Goal: Share content: Share content

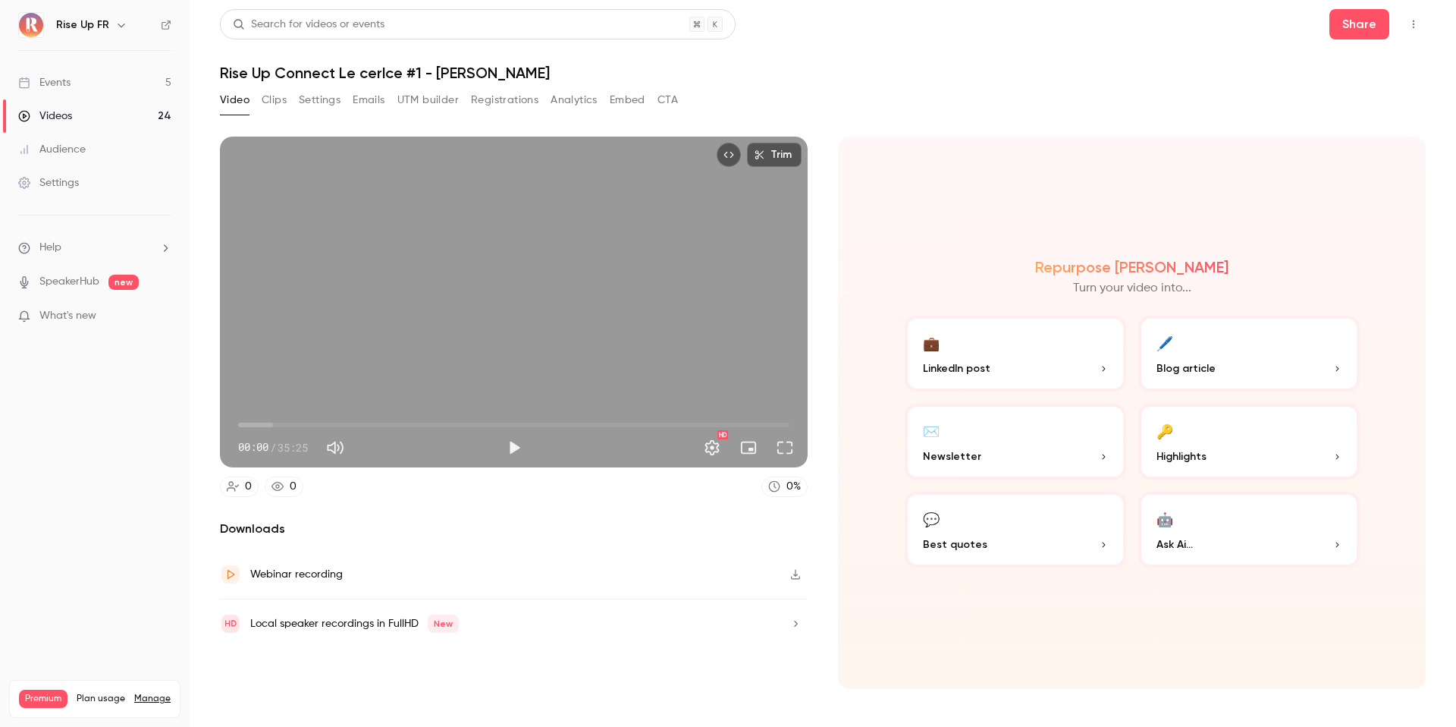
click at [81, 121] on link "Videos 24" at bounding box center [95, 115] width 190 height 33
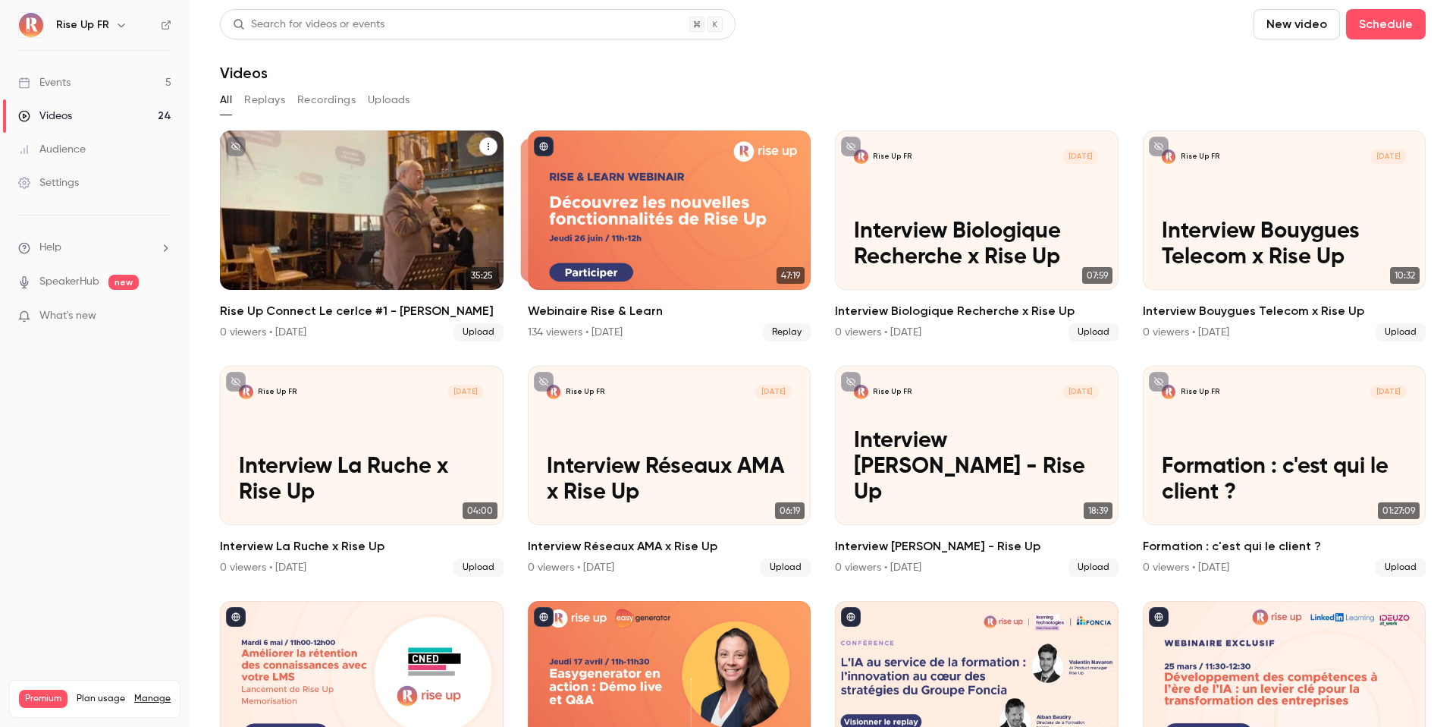
click at [385, 219] on p "Rise Up Connect Le cerlce #1 - [PERSON_NAME]" at bounding box center [361, 231] width 245 height 77
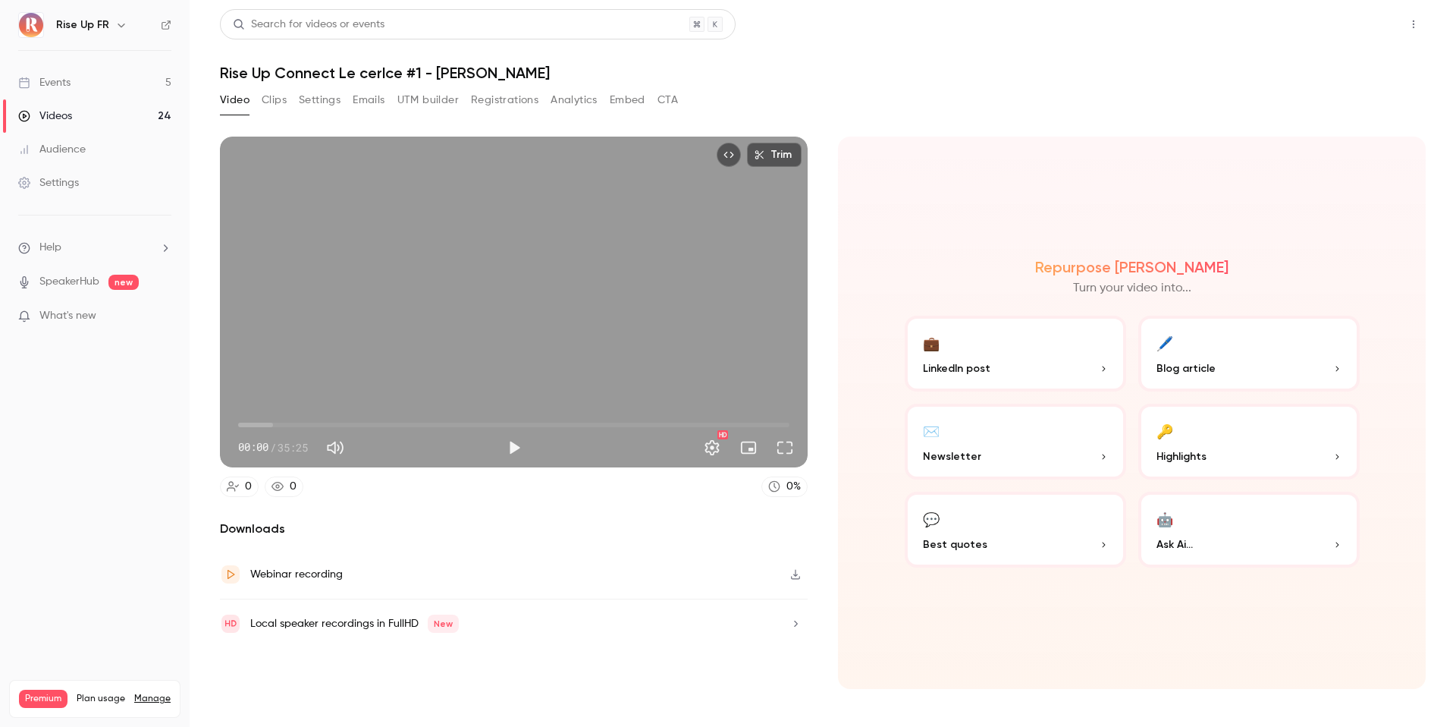
click at [1374, 28] on button "Share" at bounding box center [1359, 24] width 60 height 30
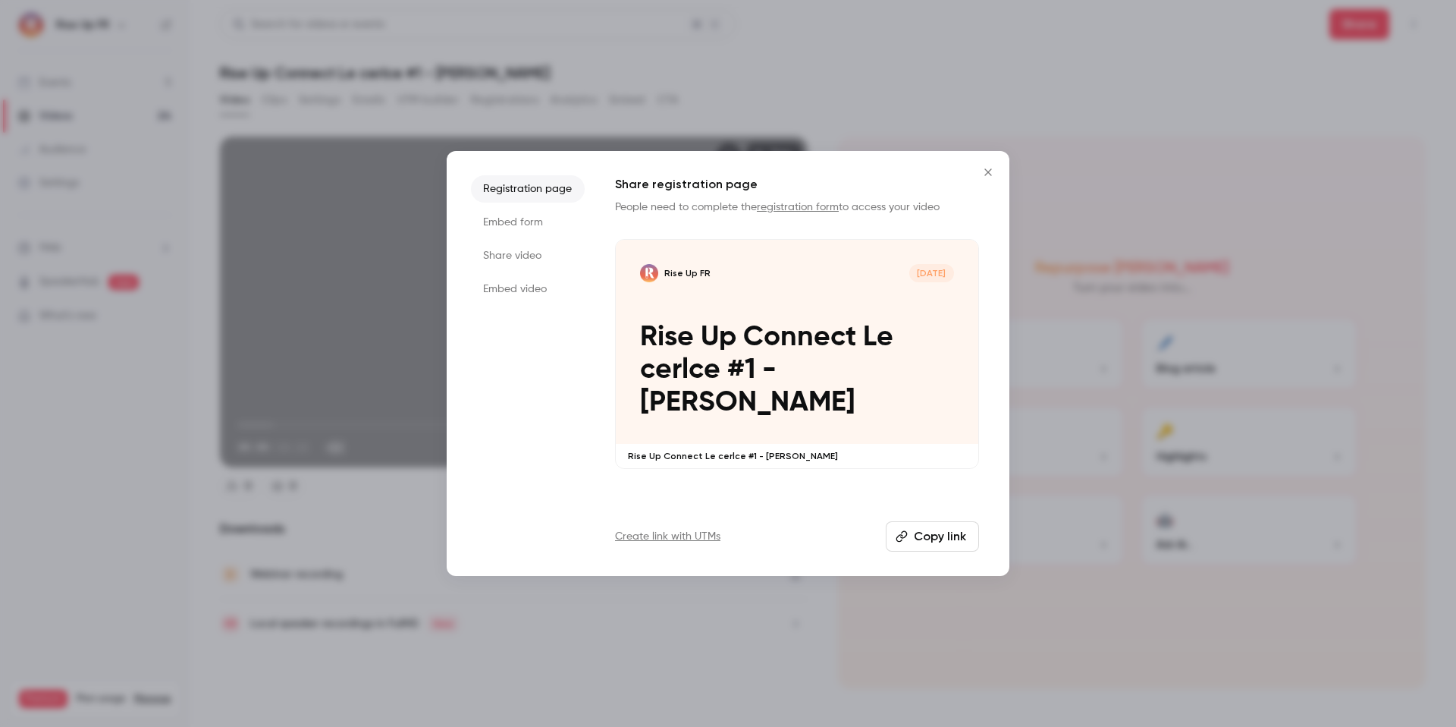
click at [520, 259] on li "Share video" at bounding box center [528, 255] width 114 height 27
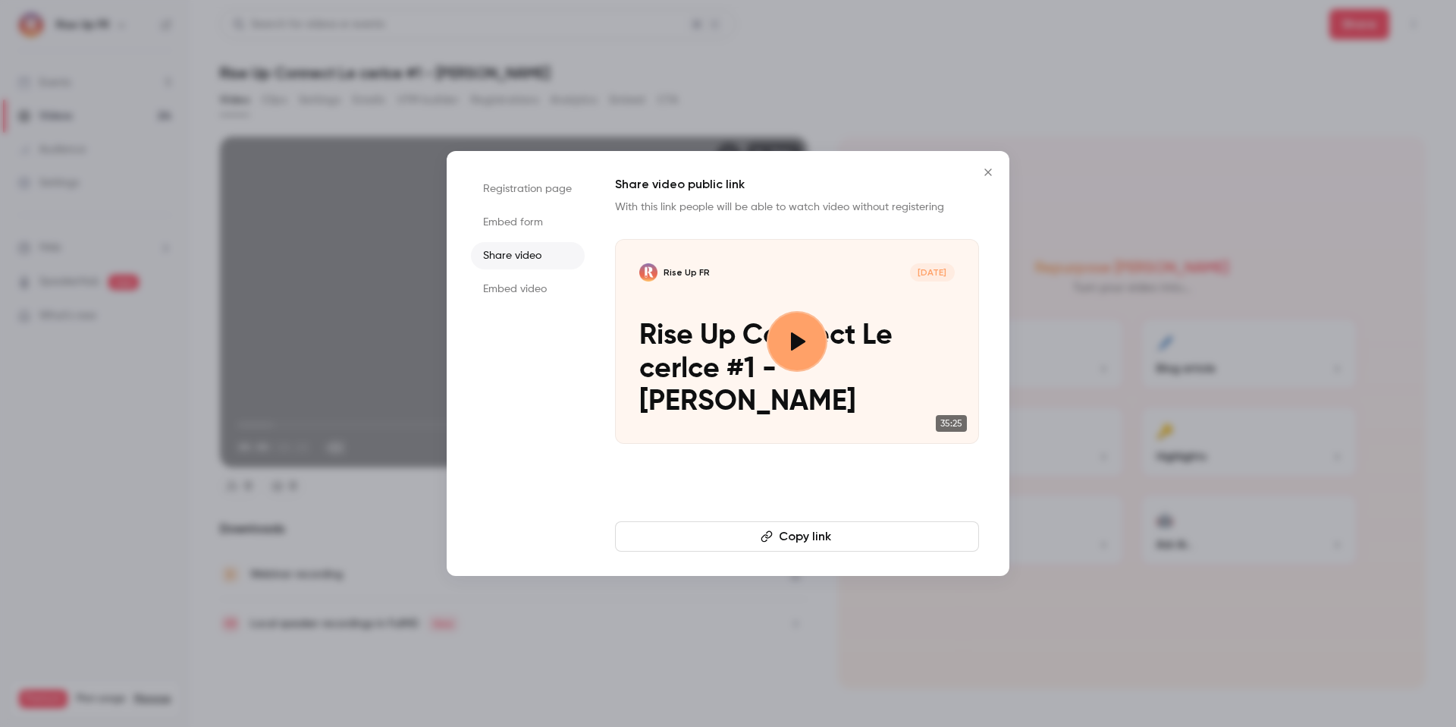
click at [796, 535] on button "Copy link" at bounding box center [797, 536] width 364 height 30
click at [981, 170] on icon "Close" at bounding box center [988, 172] width 18 height 12
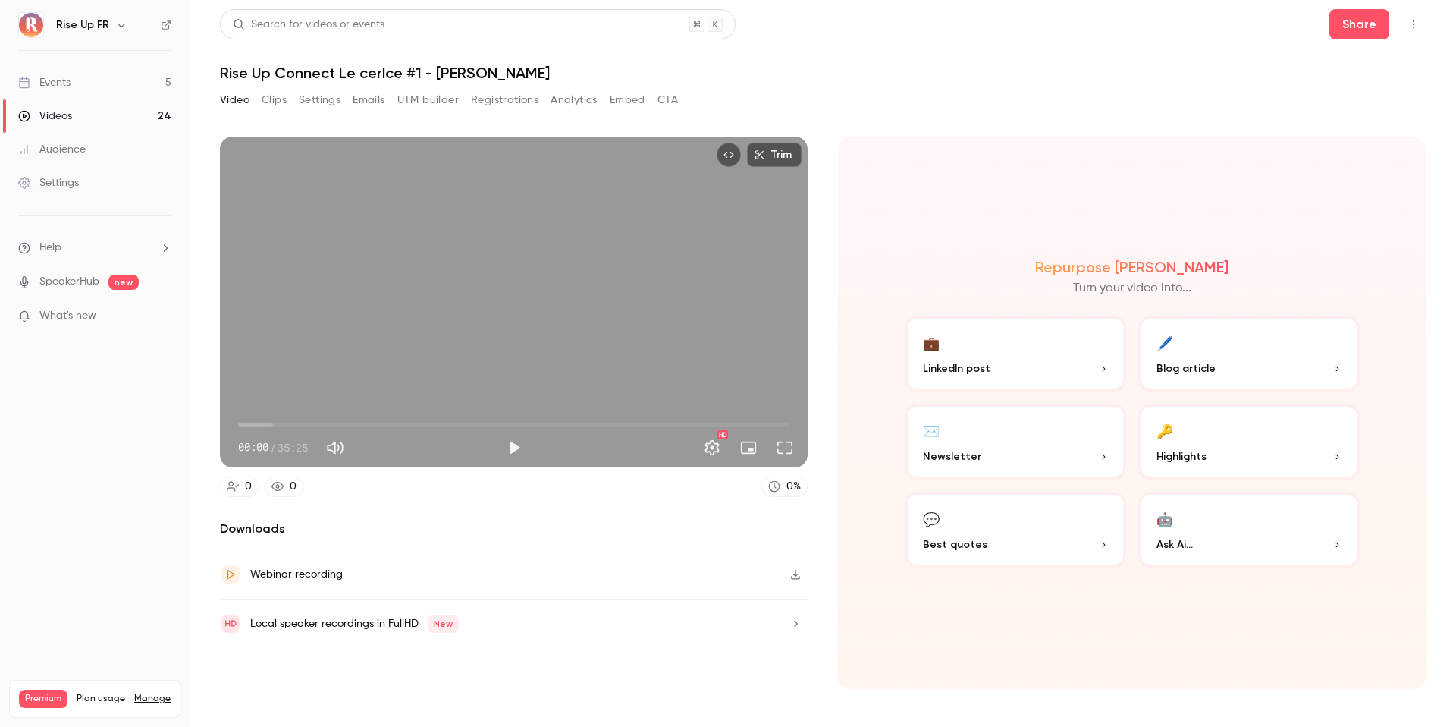
drag, startPoint x: 556, startPoint y: 71, endPoint x: 218, endPoint y: 77, distance: 338.3
click at [218, 77] on main "Search for videos or events Share Rise Up Connect Le cerlce #1 - [PERSON_NAME] …" at bounding box center [823, 363] width 1267 height 727
copy h1 "Rise Up Connect Le cerlce #1 - [PERSON_NAME]"
click at [120, 21] on icon "button" at bounding box center [121, 25] width 12 height 12
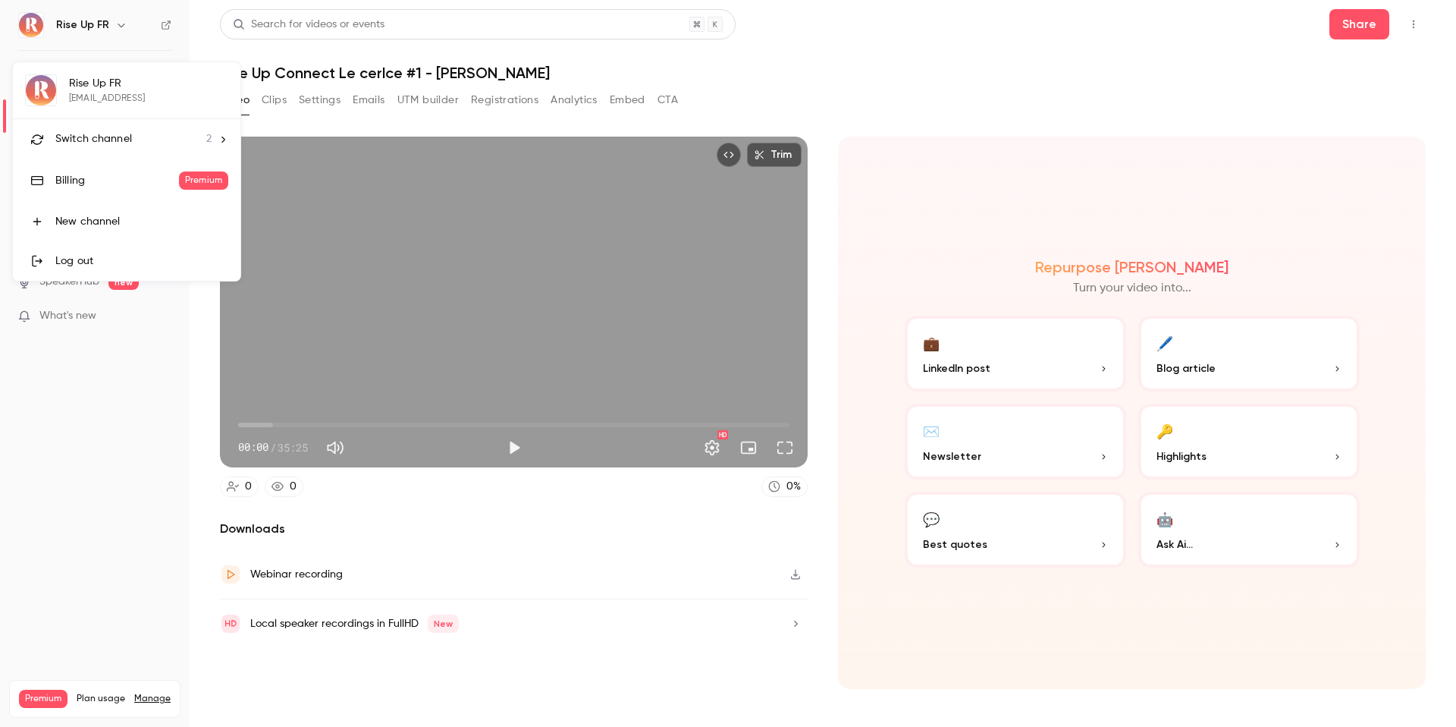
click at [114, 148] on li "Switch channel 2" at bounding box center [127, 139] width 228 height 40
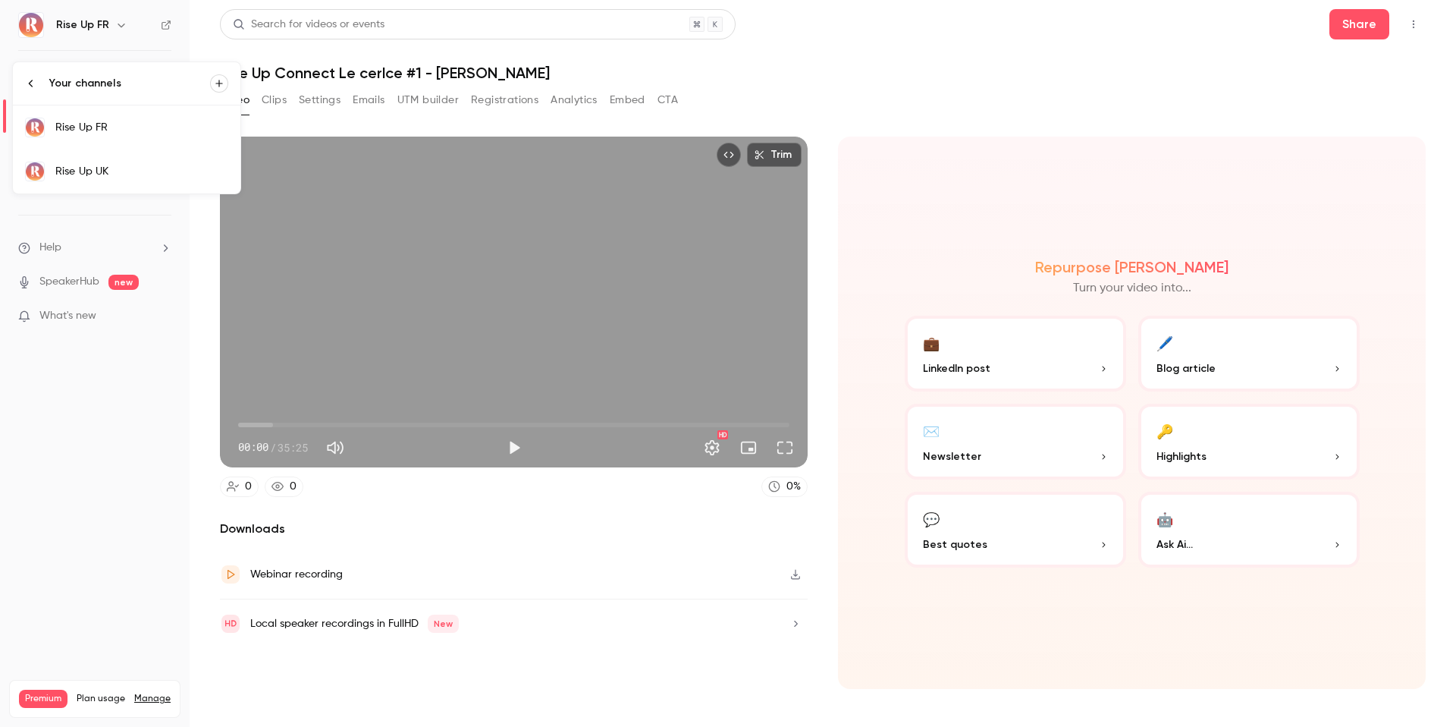
click at [118, 159] on link "Rise Up UK" at bounding box center [127, 171] width 228 height 44
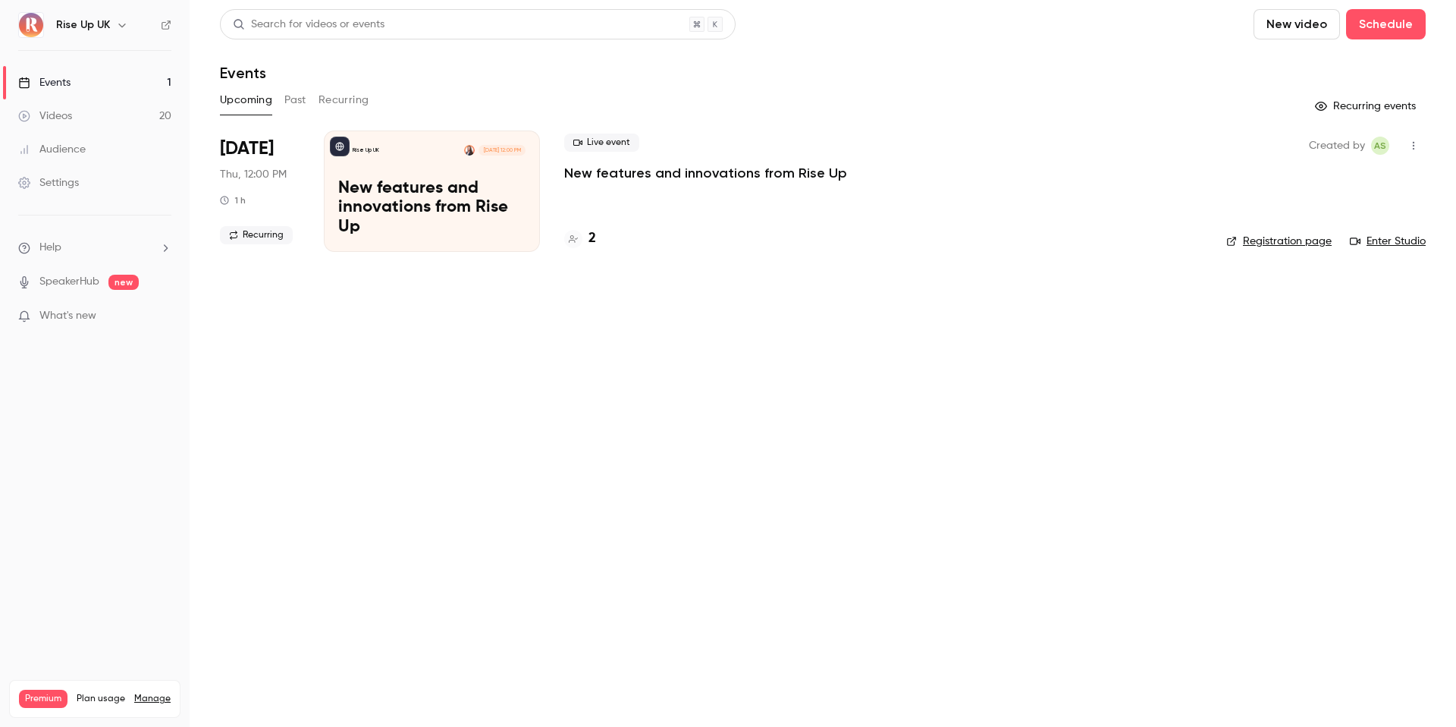
click at [105, 123] on link "Videos 20" at bounding box center [95, 115] width 190 height 33
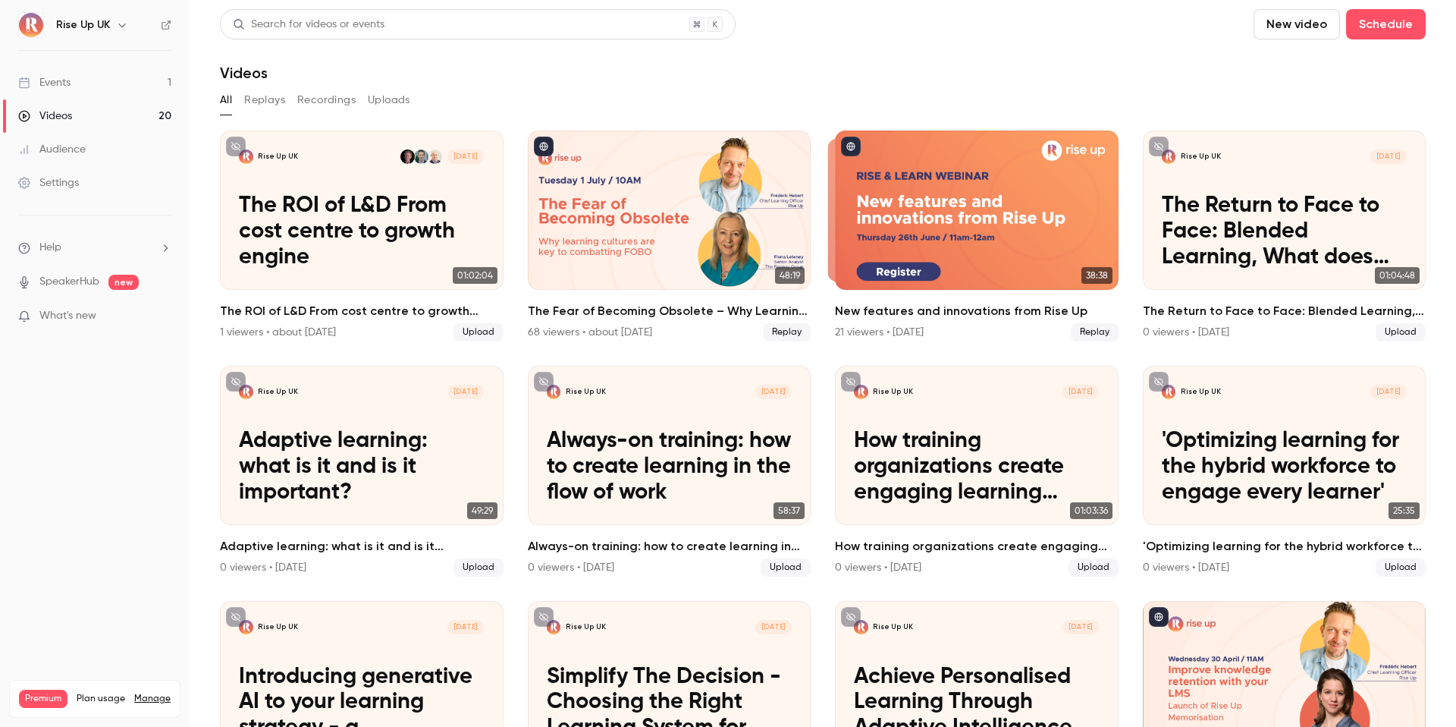
click at [106, 28] on h6 "Rise Up UK" at bounding box center [83, 24] width 54 height 15
click at [113, 28] on button "button" at bounding box center [122, 25] width 18 height 18
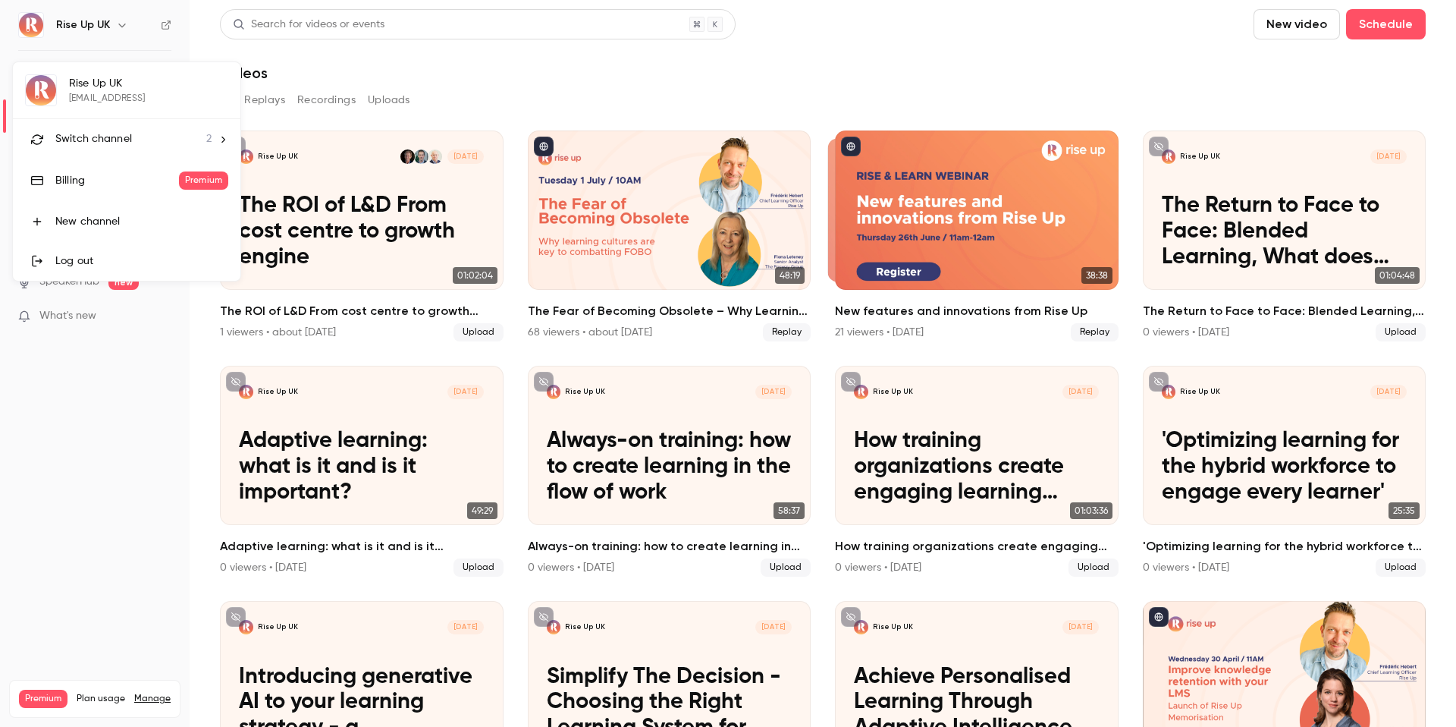
click at [151, 136] on div "Switch channel 2" at bounding box center [133, 139] width 156 height 16
click at [147, 132] on div "Rise Up FR" at bounding box center [141, 127] width 173 height 15
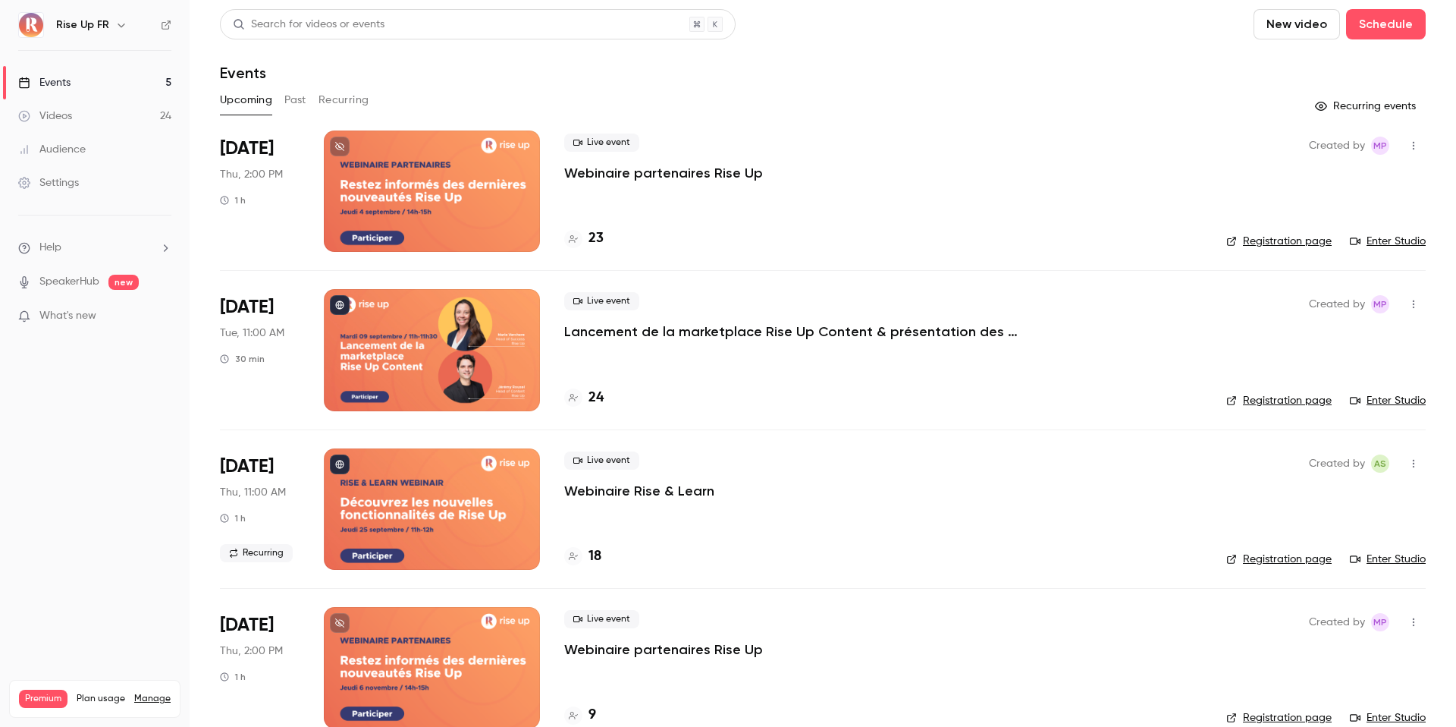
click at [67, 108] on div "Videos" at bounding box center [45, 115] width 54 height 15
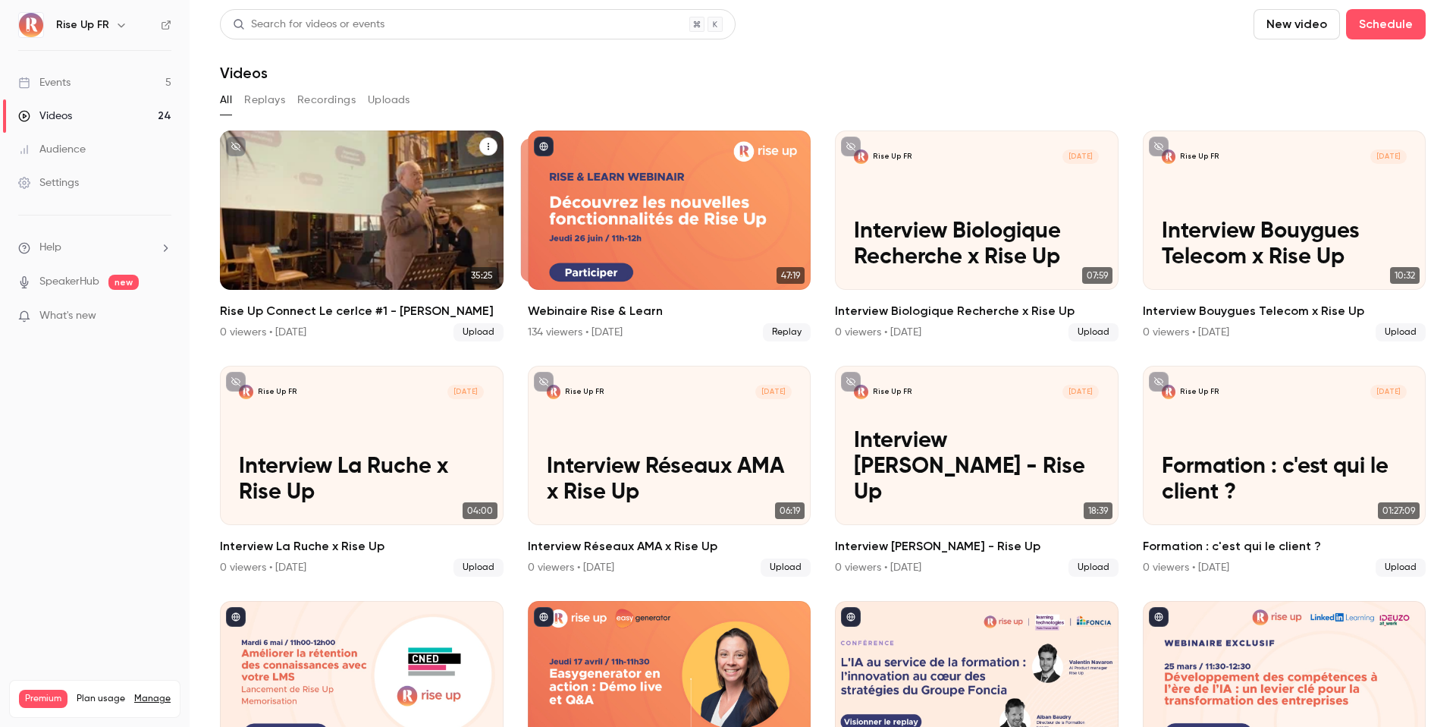
click at [347, 184] on div "Rise Up [DATE] Rise Up Connect Le cerlce #1 - [PERSON_NAME]" at bounding box center [362, 209] width 284 height 159
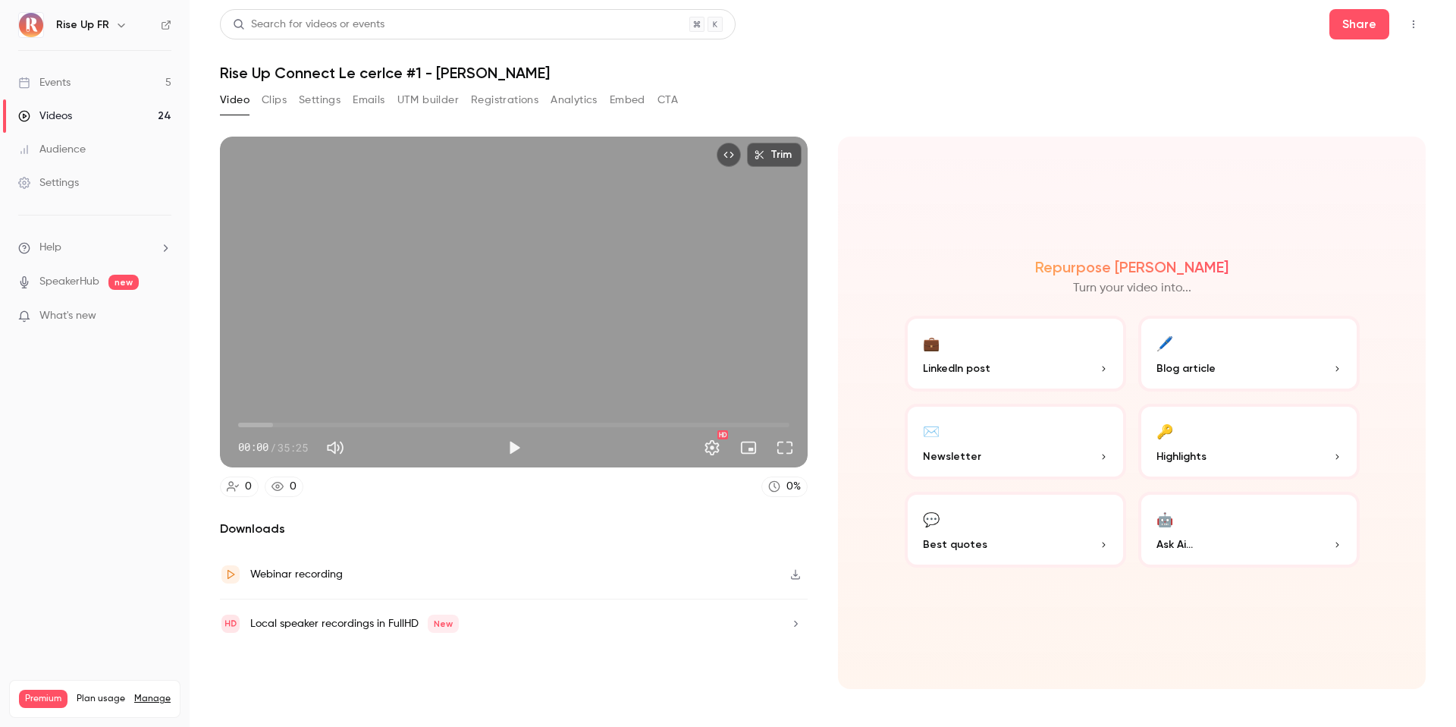
click at [311, 96] on button "Settings" at bounding box center [320, 100] width 42 height 24
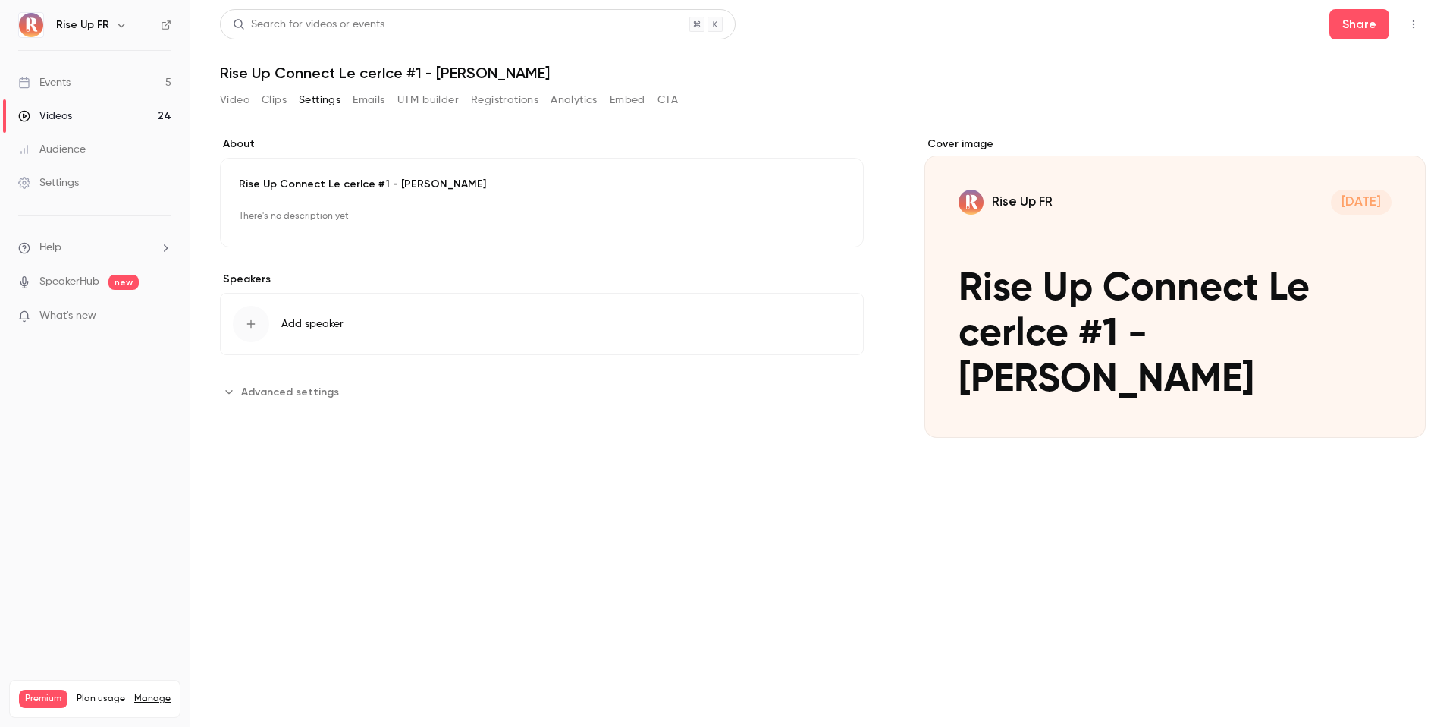
click at [276, 96] on button "Clips" at bounding box center [274, 100] width 25 height 24
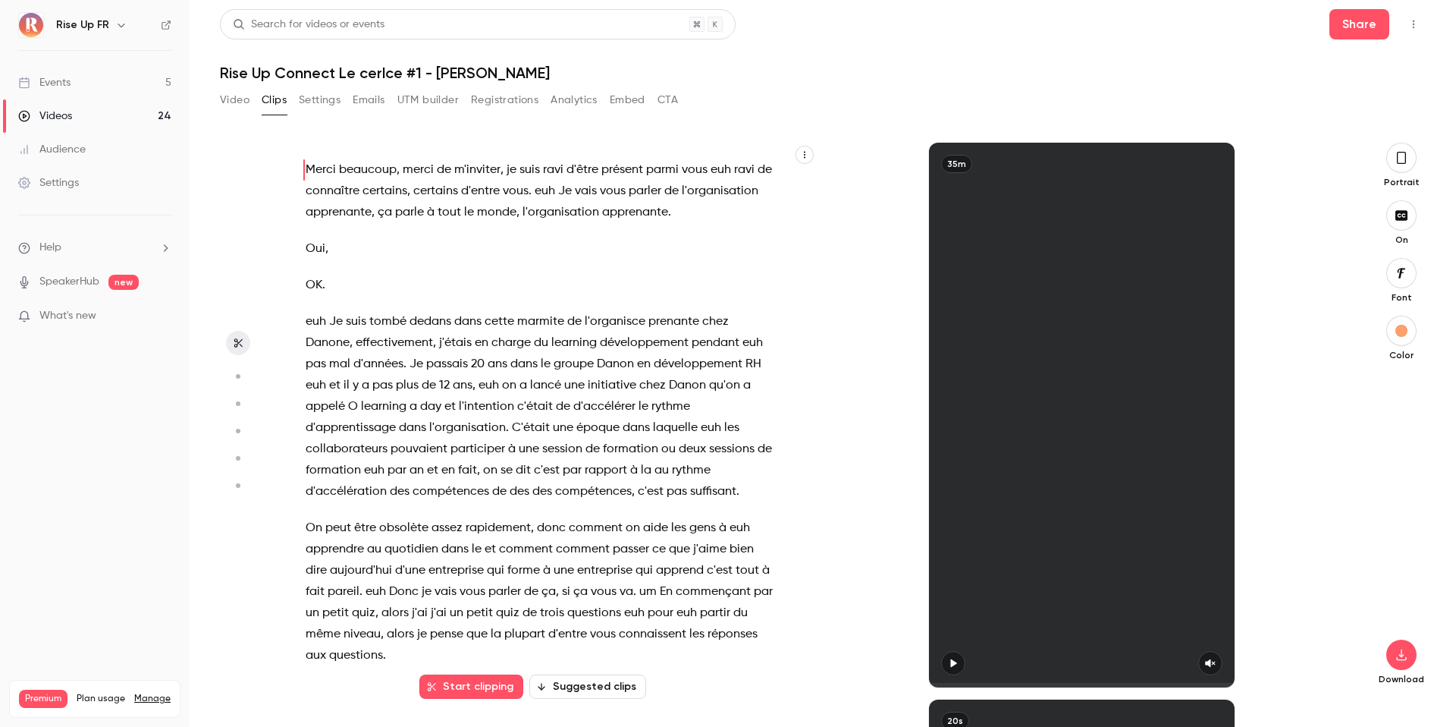
click at [375, 96] on button "Emails" at bounding box center [369, 100] width 32 height 24
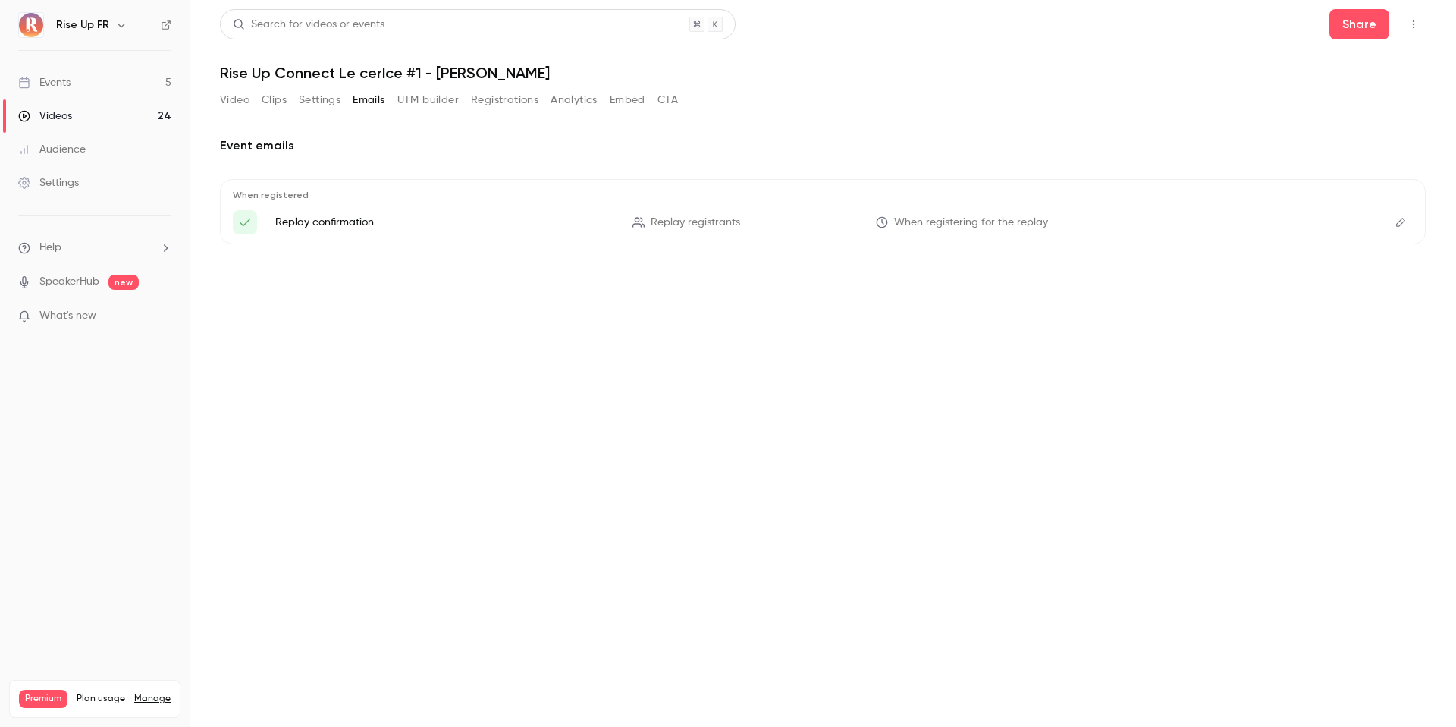
click at [436, 97] on button "UTM builder" at bounding box center [427, 100] width 61 height 24
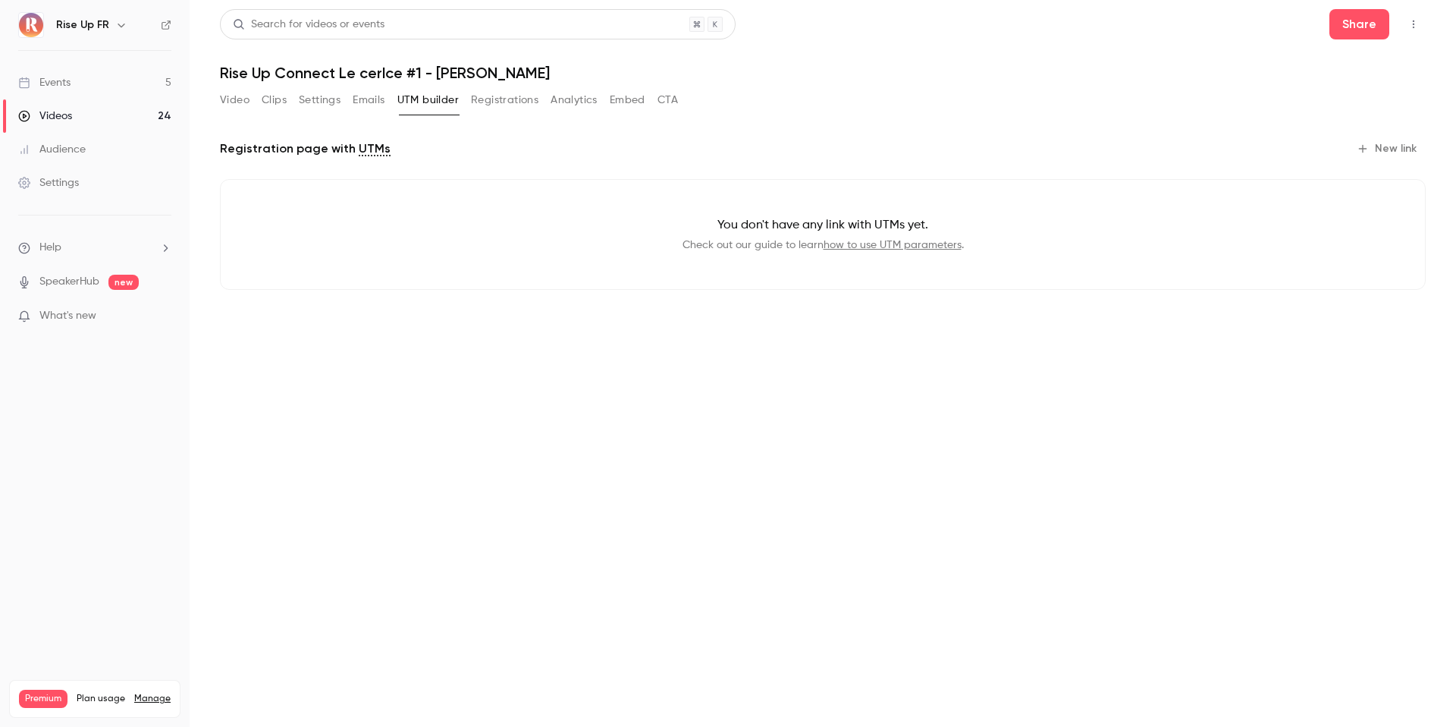
click at [513, 102] on button "Registrations" at bounding box center [504, 100] width 67 height 24
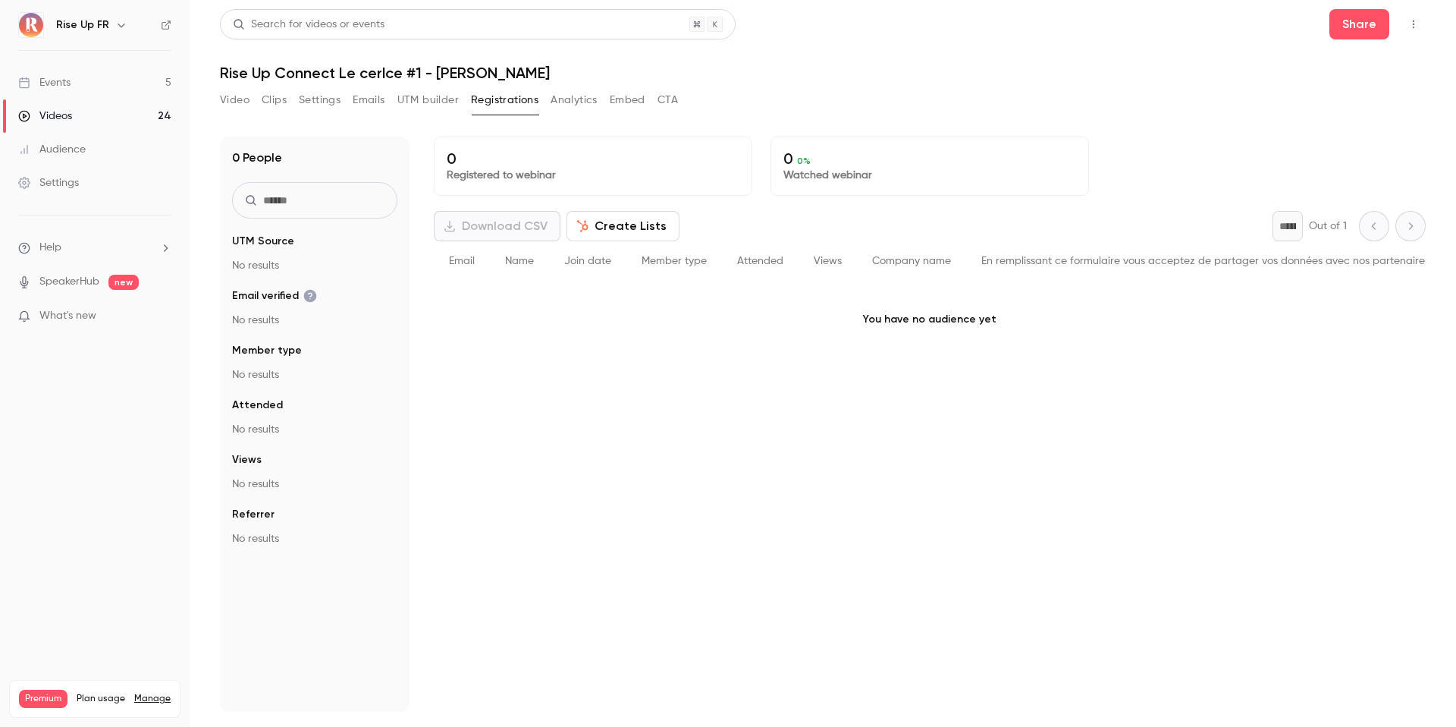
click at [569, 96] on button "Analytics" at bounding box center [574, 100] width 47 height 24
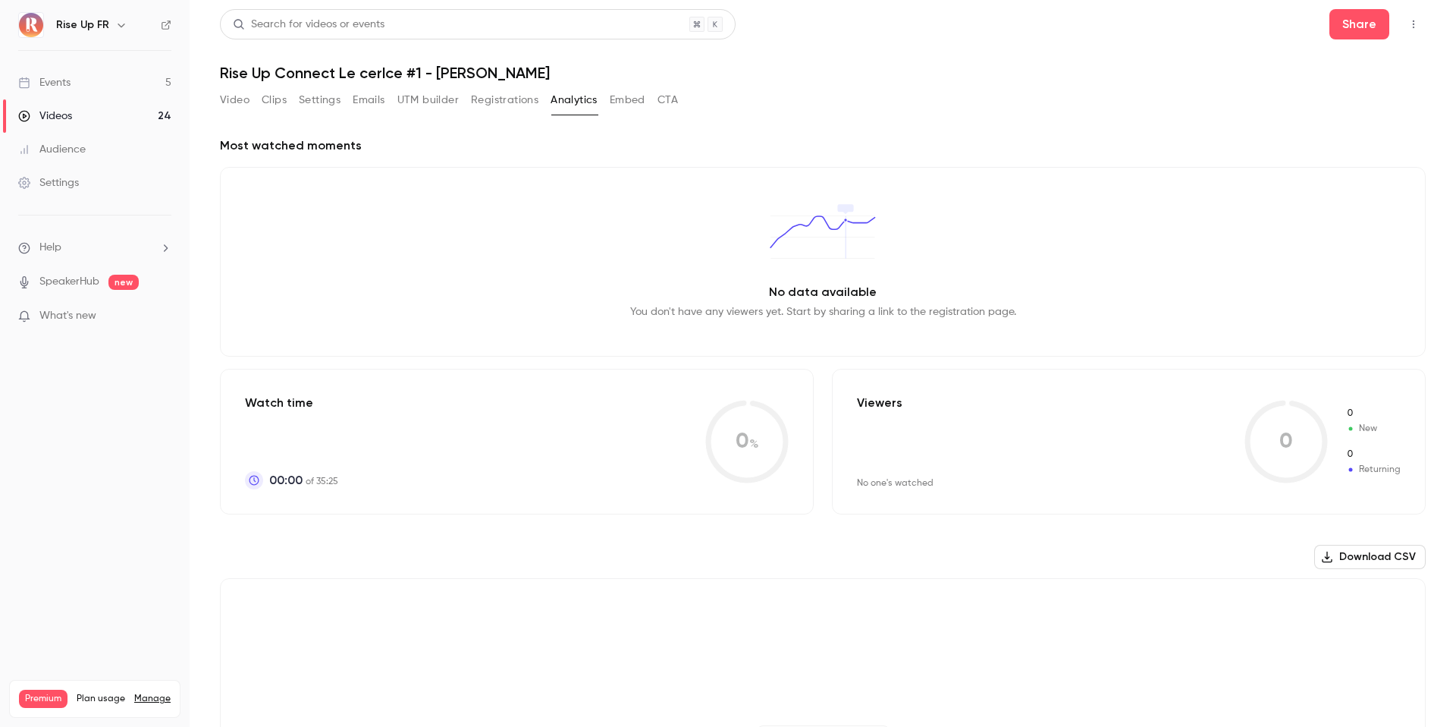
click at [250, 102] on div "Video Clips Settings Emails UTM builder Registrations Analytics Embed CTA" at bounding box center [449, 100] width 458 height 24
click at [233, 102] on button "Video" at bounding box center [235, 100] width 30 height 24
